Goal: Task Accomplishment & Management: Complete application form

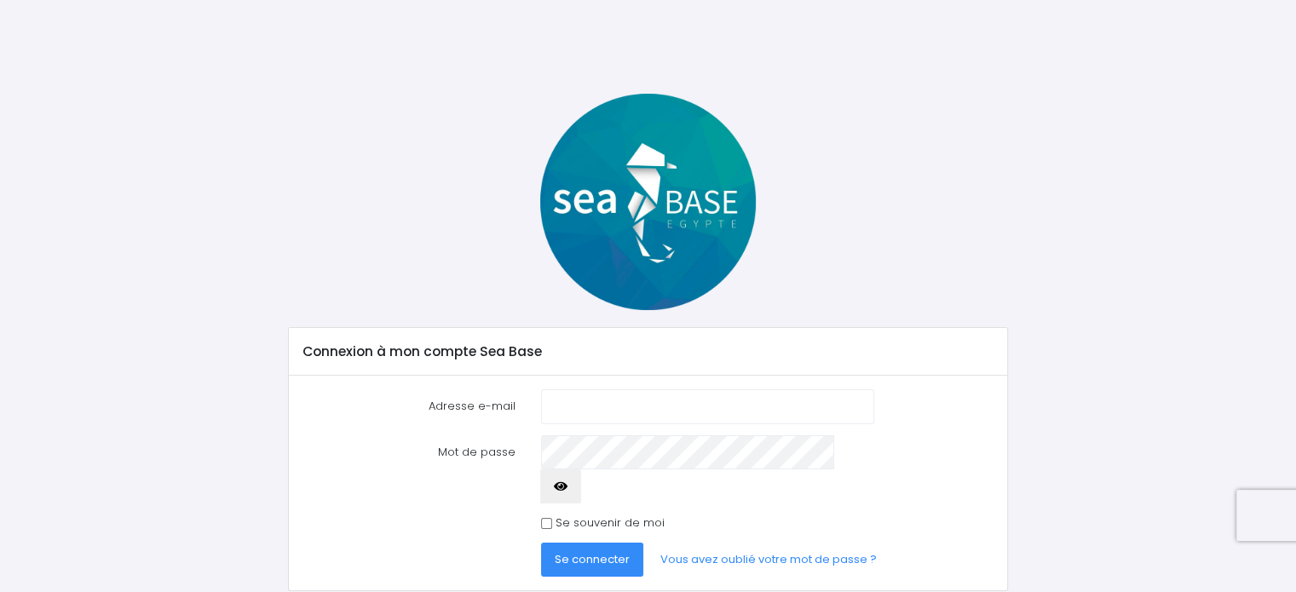
type input "[EMAIL_ADDRESS][DOMAIN_NAME]"
click at [588, 543] on button "Se connecter" at bounding box center [592, 560] width 102 height 34
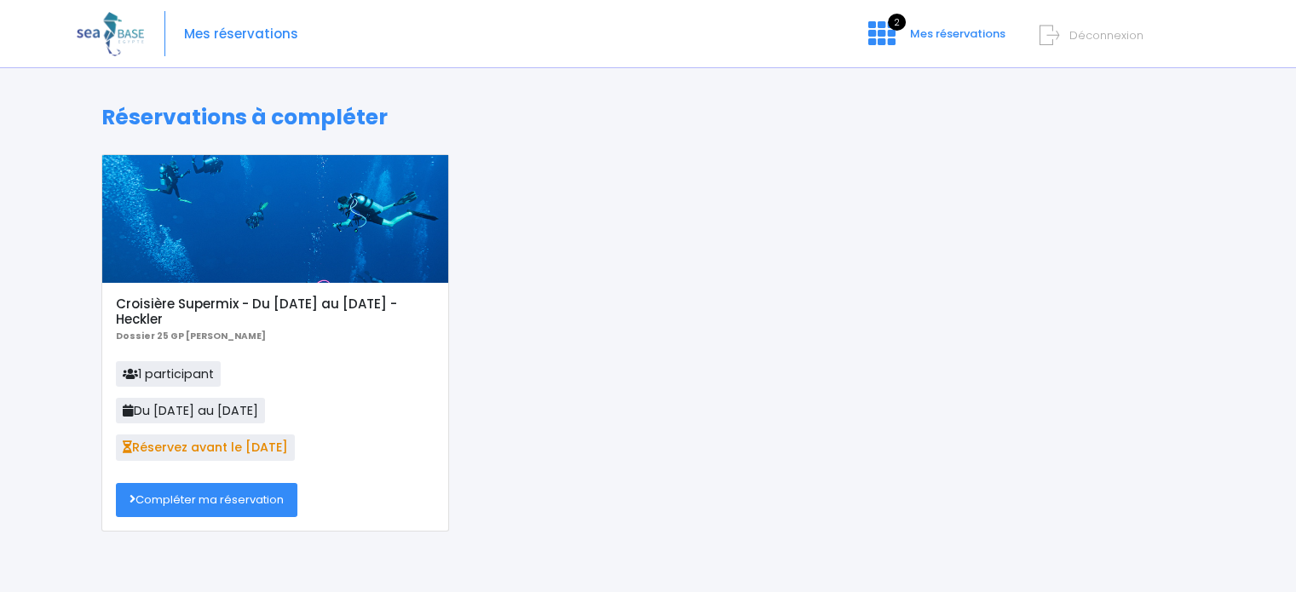
click at [225, 506] on link "Compléter ma réservation" at bounding box center [206, 500] width 181 height 34
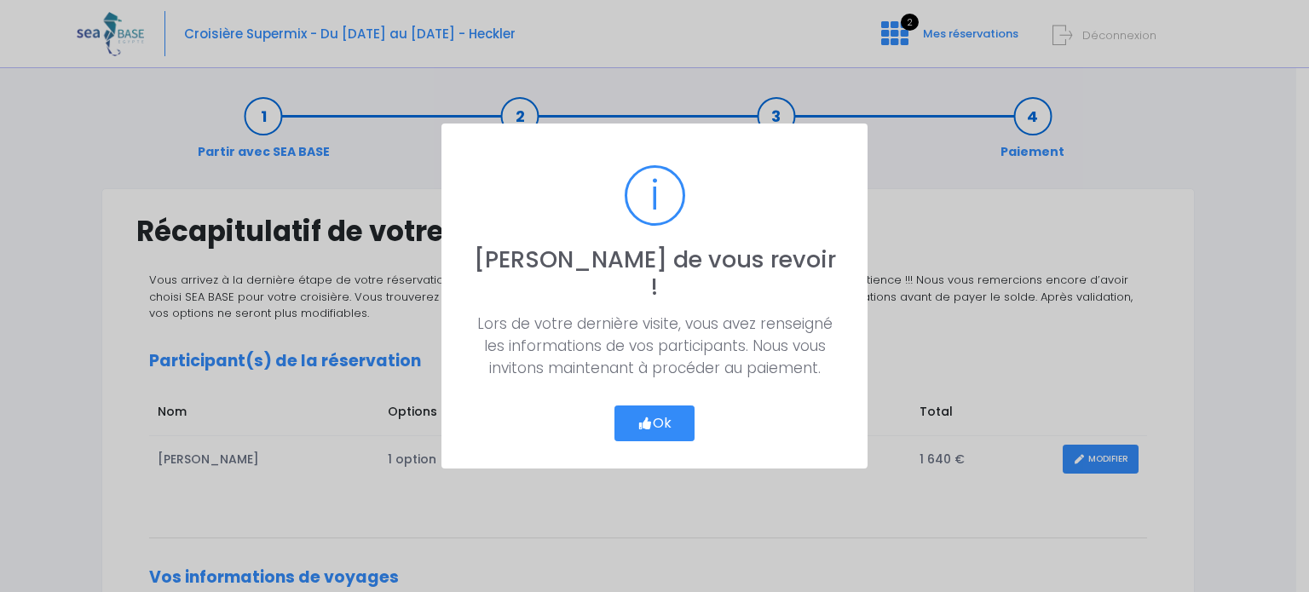
click at [660, 405] on button "Ok" at bounding box center [654, 423] width 80 height 36
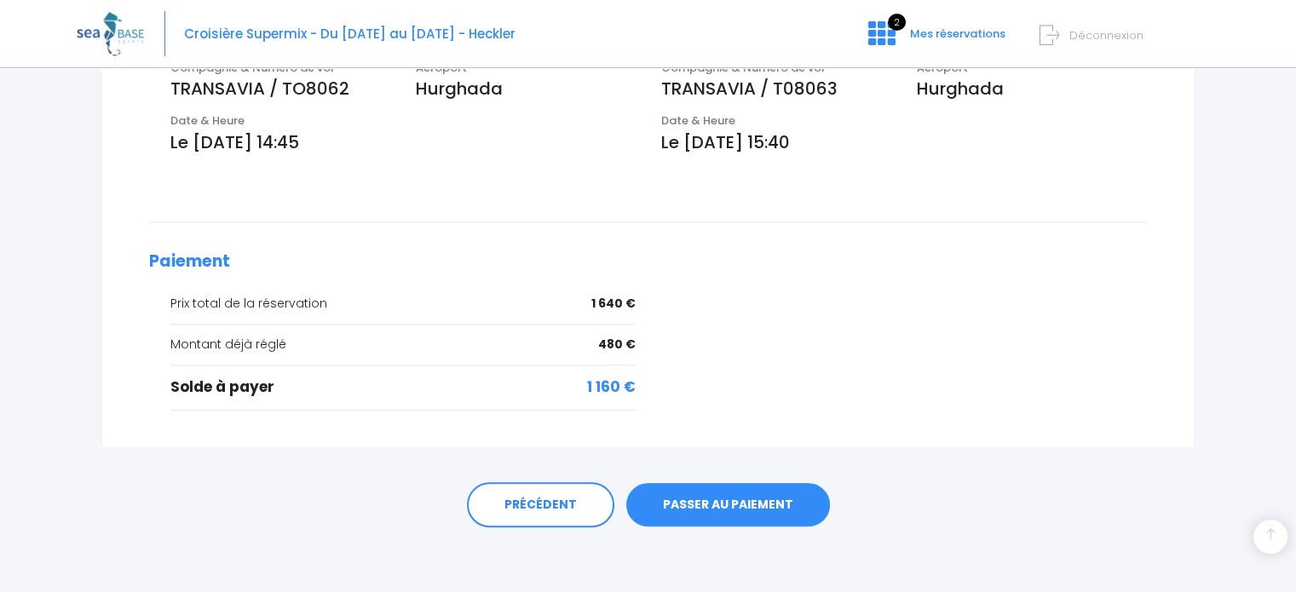
scroll to position [84, 0]
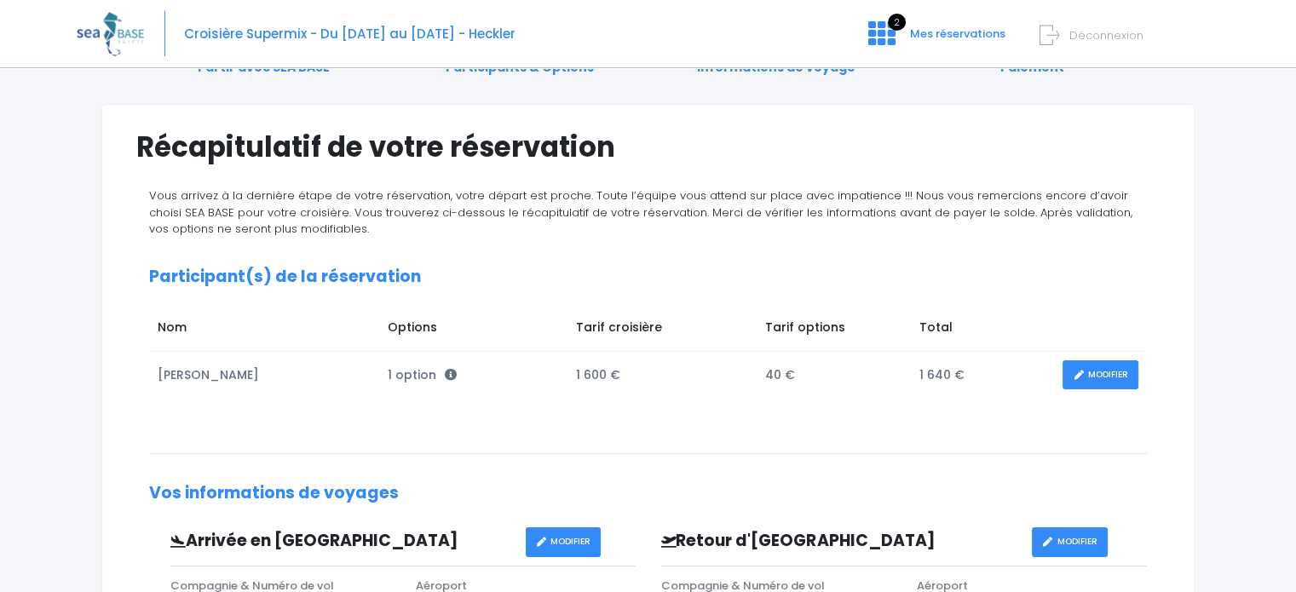
click at [1293, 148] on div "Notre plateforme de réservation n'est pas compatible avec votre appareil. Veuil…" at bounding box center [648, 515] width 1296 height 1198
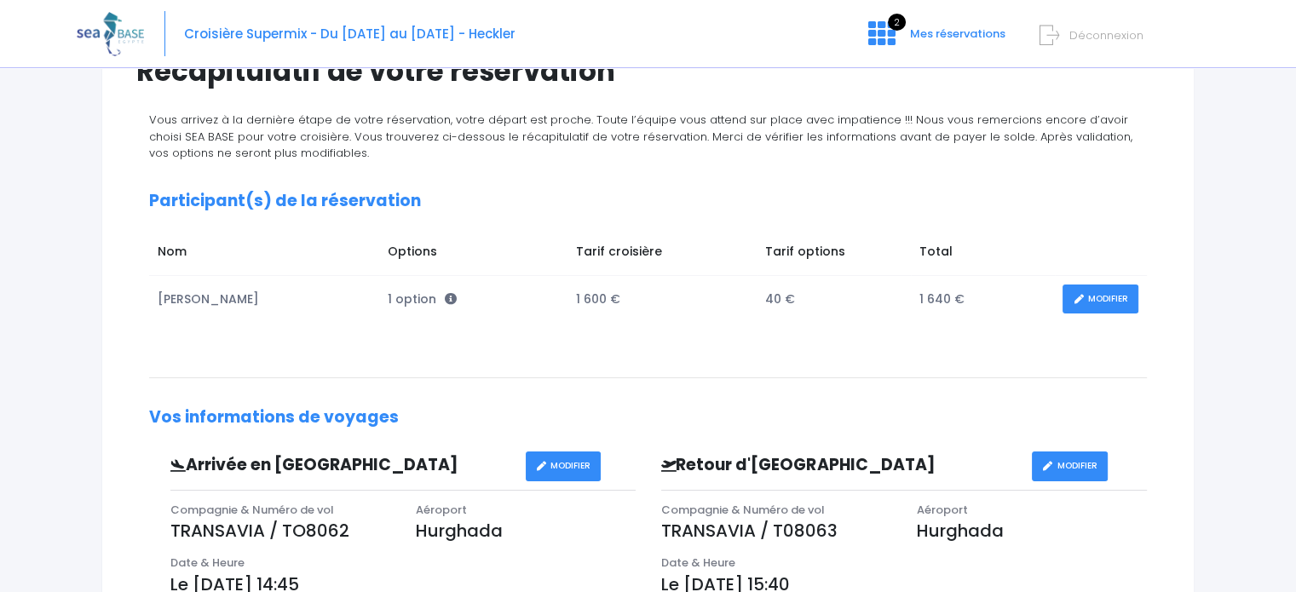
scroll to position [603, 0]
